Goal: Task Accomplishment & Management: Use online tool/utility

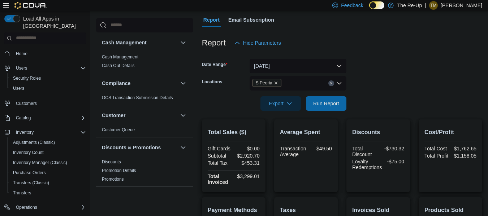
scroll to position [62, 0]
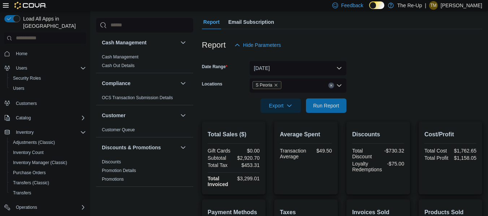
scroll to position [83, 0]
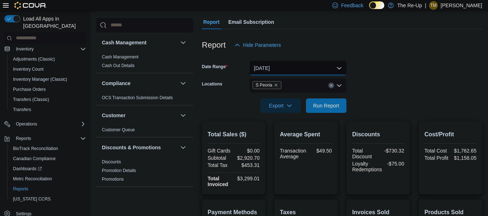
click at [334, 67] on button "[DATE]" at bounding box center [297, 68] width 97 height 14
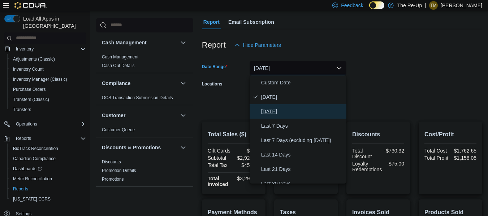
click at [292, 110] on span "[DATE]" at bounding box center [302, 111] width 82 height 9
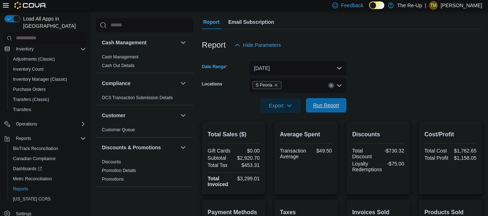
click at [320, 106] on span "Run Report" at bounding box center [326, 105] width 26 height 7
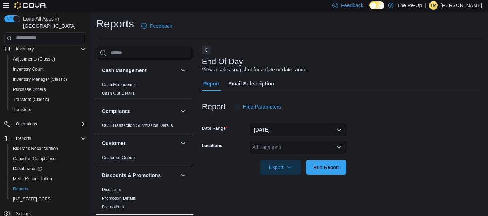
scroll to position [12, 0]
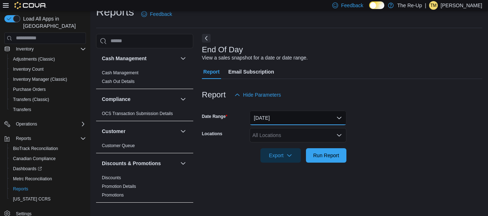
click at [284, 117] on button "[DATE]" at bounding box center [297, 118] width 97 height 14
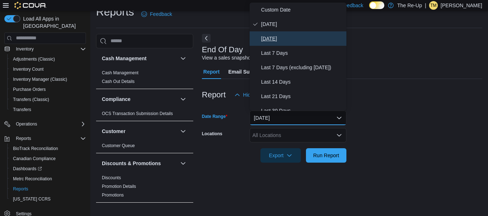
click at [309, 38] on span "[DATE]" at bounding box center [302, 38] width 82 height 9
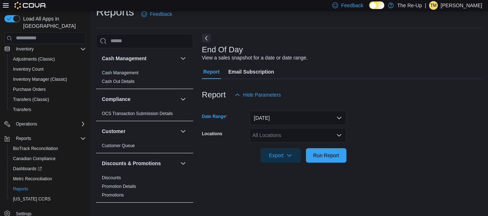
click at [270, 138] on div "All Locations" at bounding box center [297, 135] width 97 height 14
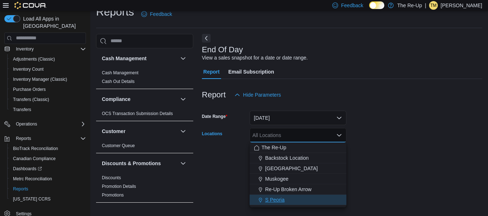
click at [266, 200] on span "S Peoria" at bounding box center [274, 199] width 19 height 7
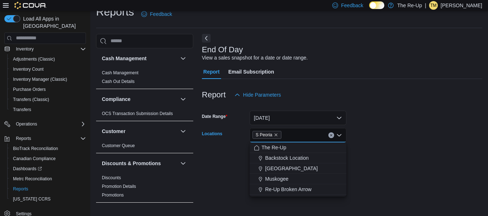
click at [377, 92] on div "Report Hide Parameters" at bounding box center [342, 95] width 280 height 14
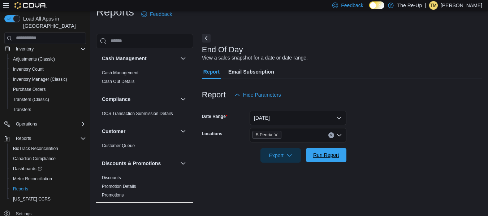
click at [315, 157] on span "Run Report" at bounding box center [326, 155] width 26 height 7
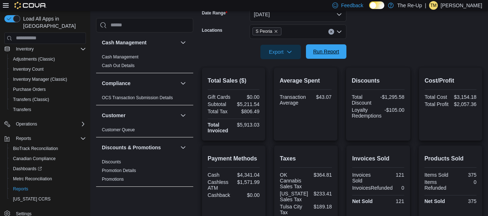
scroll to position [106, 0]
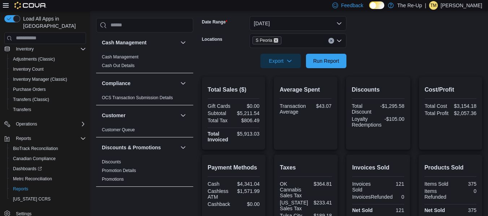
click at [274, 39] on icon "Remove S Peoria from selection in this group" at bounding box center [276, 40] width 4 height 4
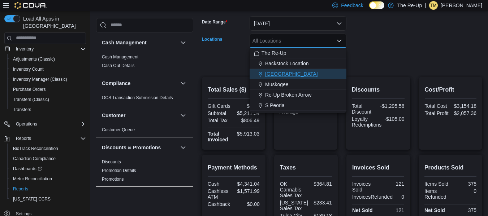
click at [300, 71] on div "[GEOGRAPHIC_DATA]" at bounding box center [298, 73] width 88 height 7
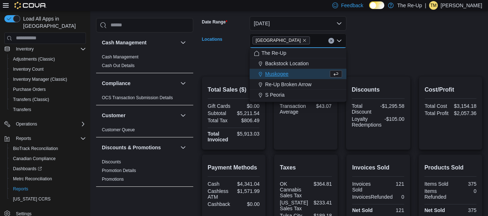
click at [384, 33] on form "Date Range [DATE] Locations [GEOGRAPHIC_DATA] Combo box. Selected. [GEOGRAPHIC_…" at bounding box center [342, 38] width 280 height 61
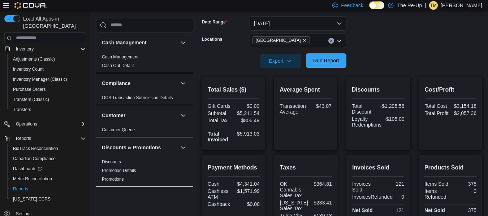
click at [321, 67] on span "Run Report" at bounding box center [326, 60] width 32 height 14
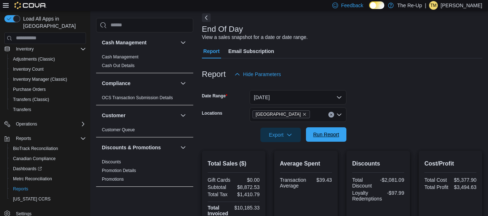
scroll to position [29, 0]
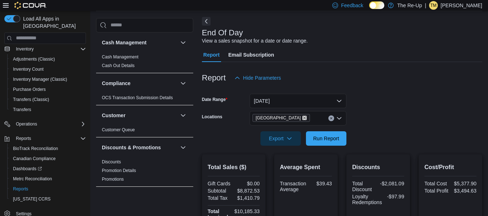
click at [303, 118] on icon "Remove Bartlesville from selection in this group" at bounding box center [304, 118] width 3 height 3
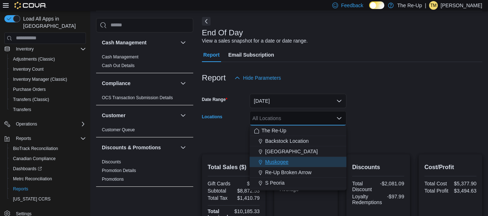
click at [284, 160] on span "Muskogee" at bounding box center [276, 161] width 23 height 7
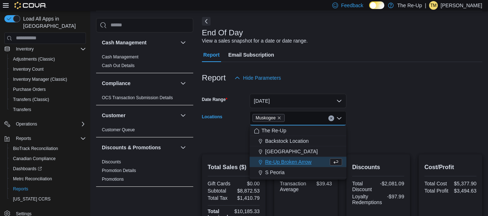
click at [377, 78] on div "Report Hide Parameters" at bounding box center [342, 78] width 280 height 14
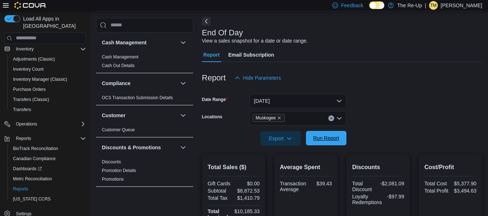
click at [316, 141] on span "Run Report" at bounding box center [326, 138] width 26 height 7
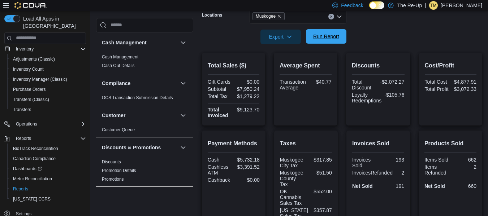
scroll to position [129, 0]
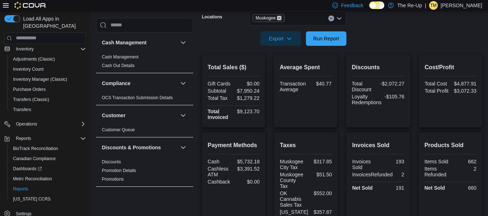
click at [279, 18] on icon "Remove Muskogee from selection in this group" at bounding box center [279, 18] width 3 height 3
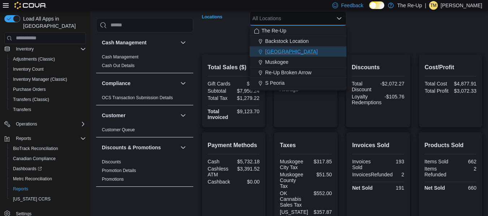
click at [287, 49] on span "[GEOGRAPHIC_DATA]" at bounding box center [291, 51] width 53 height 7
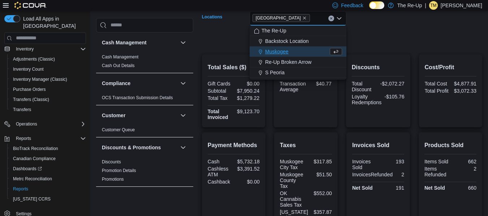
click at [366, 32] on form "Date Range [DATE] Locations [GEOGRAPHIC_DATA] Combo box. Selected. [GEOGRAPHIC_…" at bounding box center [342, 15] width 280 height 61
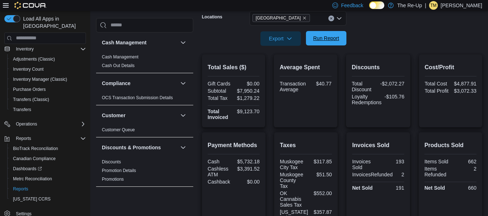
click at [326, 35] on span "Run Report" at bounding box center [326, 38] width 26 height 7
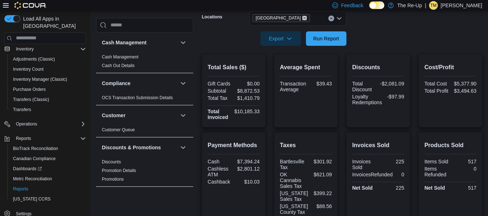
click at [302, 19] on icon "Remove Bartlesville from selection in this group" at bounding box center [304, 18] width 4 height 4
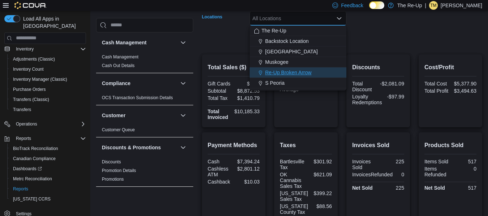
click at [296, 72] on span "Re-Up Broken Arrow" at bounding box center [288, 72] width 46 height 7
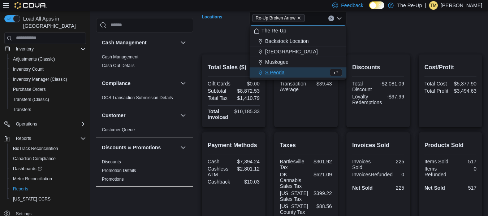
click at [384, 28] on div at bounding box center [342, 29] width 280 height 6
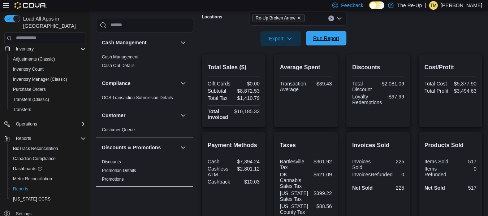
click at [326, 38] on span "Run Report" at bounding box center [326, 38] width 26 height 7
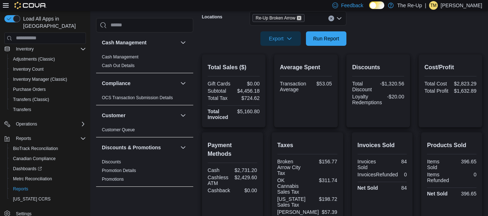
click at [301, 20] on icon "Remove Re-Up Broken Arrow from selection in this group" at bounding box center [299, 18] width 4 height 4
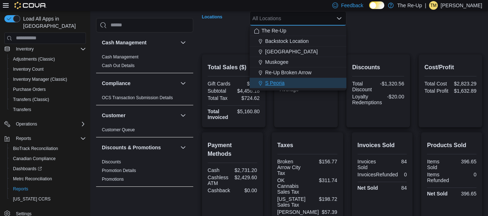
click at [285, 83] on div "S Peoria" at bounding box center [298, 82] width 88 height 7
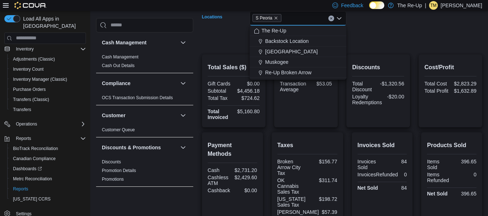
click at [384, 35] on form "Date Range [DATE] Locations S [GEOGRAPHIC_DATA] Combo box. Selected. S Peoria. …" at bounding box center [342, 15] width 280 height 61
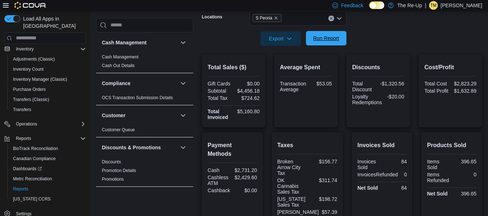
click at [324, 39] on span "Run Report" at bounding box center [326, 38] width 26 height 7
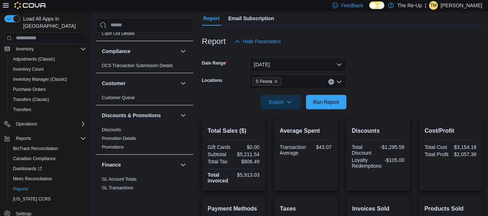
scroll to position [63, 0]
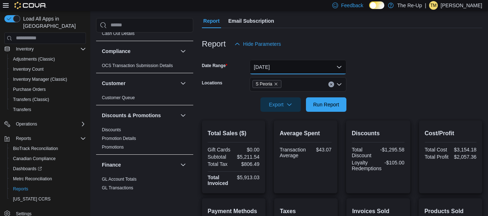
click at [318, 65] on button "[DATE]" at bounding box center [297, 67] width 97 height 14
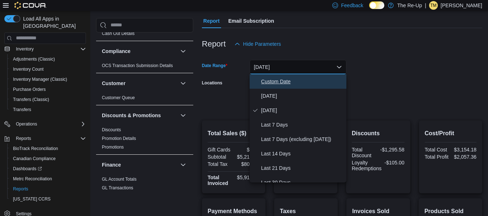
click at [296, 81] on span "Custom Date" at bounding box center [302, 81] width 82 height 9
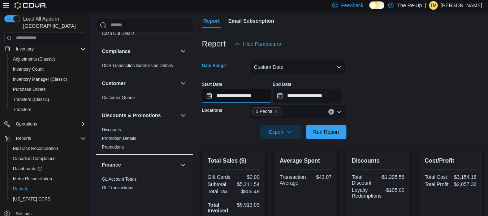
click at [216, 96] on input "**********" at bounding box center [236, 96] width 69 height 14
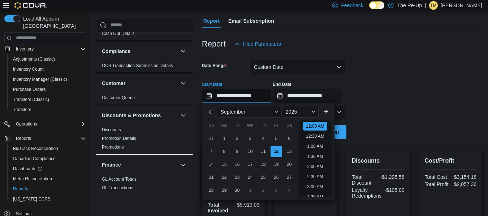
scroll to position [22, 0]
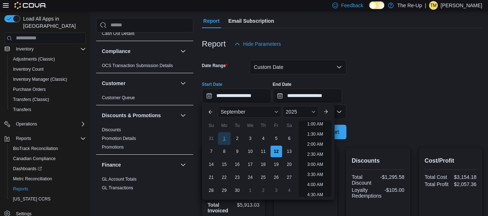
click at [223, 140] on div "1" at bounding box center [224, 138] width 13 height 13
type input "**********"
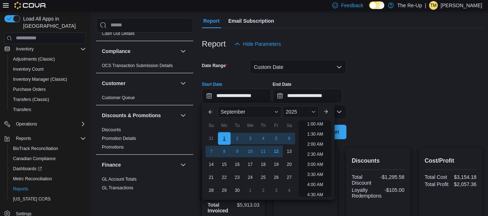
scroll to position [1, 0]
click at [413, 74] on div at bounding box center [342, 74] width 280 height 1
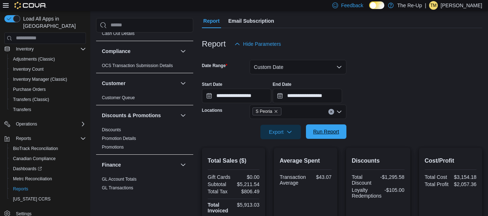
click at [325, 130] on span "Run Report" at bounding box center [326, 131] width 26 height 7
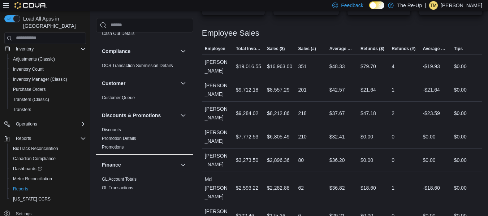
scroll to position [361, 0]
